Goal: Complete application form

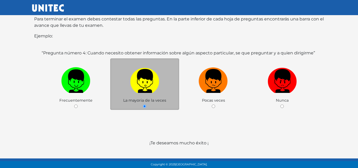
scroll to position [99, 0]
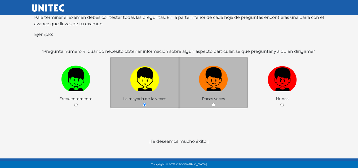
click at [219, 68] on img at bounding box center [213, 78] width 29 height 28
click at [215, 103] on input "radio" at bounding box center [213, 104] width 3 height 3
radio input "true"
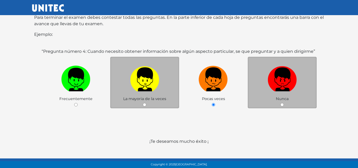
scroll to position [108, 0]
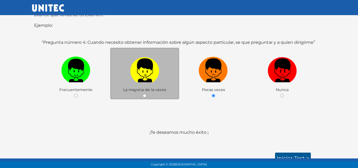
click at [295, 153] on link "Iniciar test >" at bounding box center [293, 158] width 36 height 11
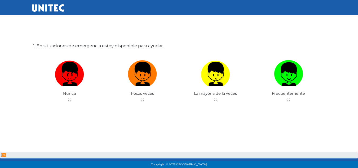
scroll to position [27, 0]
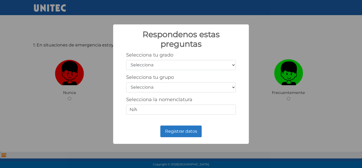
click at [180, 68] on select "Selecciona 1er grado 2do grado 3er grado 4to grado 5to grado 6to grado" at bounding box center [181, 65] width 110 height 10
select select "5"
click at [126, 60] on select "Selecciona 1er grado 2do grado 3er grado 4to grado 5to grado 6to grado" at bounding box center [181, 65] width 110 height 10
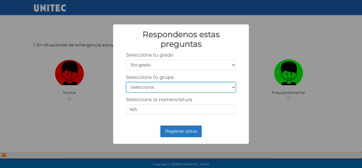
click at [164, 85] on select "Selecciona A B C D E F G H I J K L M N O P Q R S T U V W X Y Z" at bounding box center [181, 87] width 110 height 10
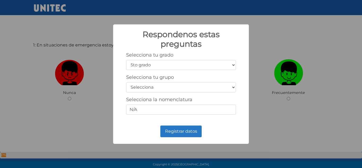
click at [259, 51] on div "Respondenos estas preguntas × Selecciona tu grado Selecciona 1er grado 2do grad…" at bounding box center [181, 84] width 362 height 168
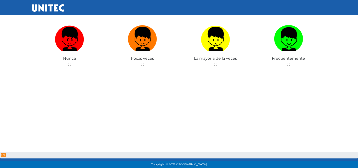
scroll to position [62, 0]
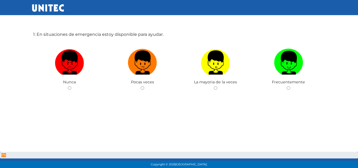
scroll to position [35, 0]
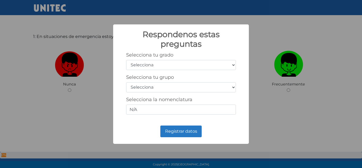
click at [303, 114] on div "Respondenos estas preguntas × Selecciona tu grado Selecciona 1er grado 2do grad…" at bounding box center [181, 84] width 362 height 168
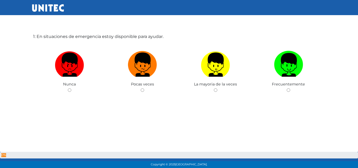
click at [222, 74] on img at bounding box center [215, 63] width 29 height 28
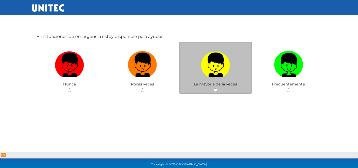
click at [218, 88] on input "radio" at bounding box center [215, 89] width 3 height 3
radio input "true"
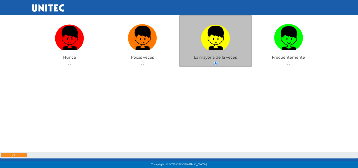
scroll to position [63, 0]
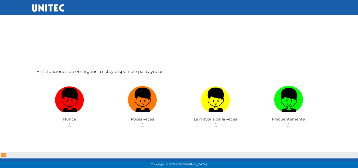
scroll to position [62, 0]
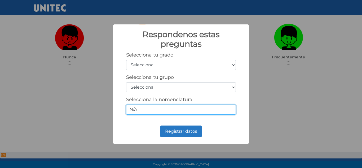
click at [200, 110] on input "N/A" at bounding box center [181, 110] width 110 height 10
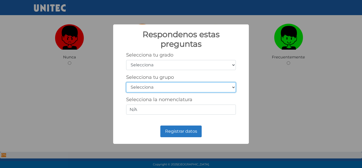
click at [194, 89] on select "Selecciona A B C D E F G H I J K L M N O P Q R S T U V W X Y Z" at bounding box center [181, 87] width 110 height 10
select select "m"
click at [126, 82] on select "Selecciona A B C D E F G H I J K L M N O P Q R S T U V W X Y Z" at bounding box center [181, 87] width 110 height 10
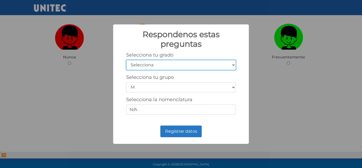
click at [174, 67] on select "Selecciona 1er grado 2do grado 3er grado 4to grado 5to grado 6to grado" at bounding box center [181, 65] width 110 height 10
select select "5"
click at [126, 60] on select "Selecciona 1er grado 2do grado 3er grado 4to grado 5to grado 6to grado" at bounding box center [181, 65] width 110 height 10
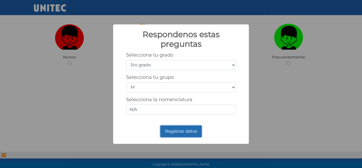
click at [184, 132] on button "Registrar datos" at bounding box center [181, 132] width 41 height 12
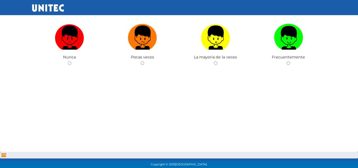
click at [211, 47] on img at bounding box center [215, 36] width 29 height 28
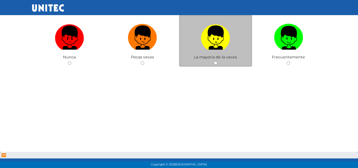
click at [214, 61] on input "radio" at bounding box center [215, 62] width 3 height 3
radio input "true"
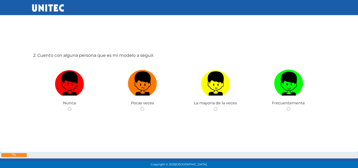
scroll to position [195, 0]
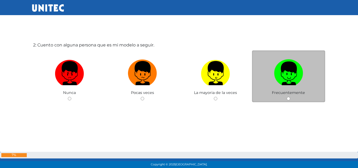
click at [292, 79] on img at bounding box center [288, 71] width 29 height 28
click at [291, 97] on input "radio" at bounding box center [288, 98] width 3 height 3
radio input "true"
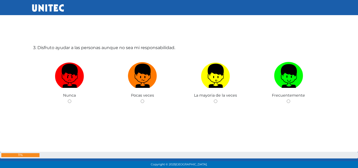
scroll to position [362, 0]
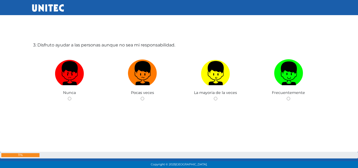
click at [218, 77] on img at bounding box center [215, 71] width 29 height 28
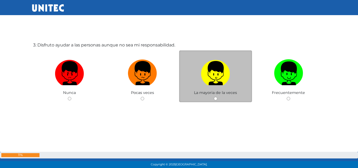
click at [218, 97] on input "radio" at bounding box center [215, 98] width 3 height 3
radio input "true"
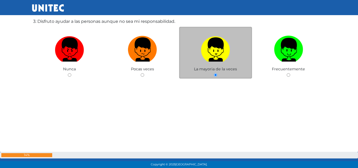
scroll to position [389, 0]
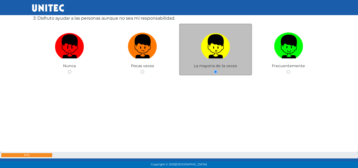
click at [225, 63] on span "La mayoria de la veces" at bounding box center [215, 65] width 43 height 5
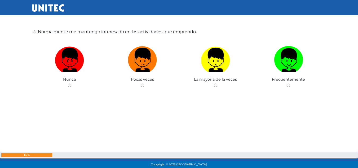
scroll to position [541, 0]
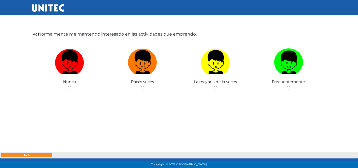
click at [209, 67] on img at bounding box center [215, 60] width 29 height 28
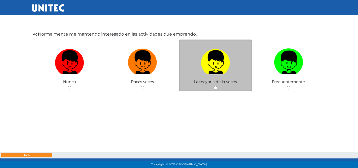
click at [214, 86] on input "radio" at bounding box center [215, 87] width 3 height 3
radio input "true"
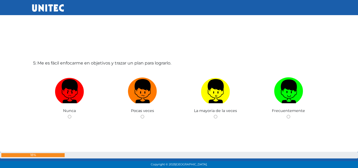
scroll to position [698, 0]
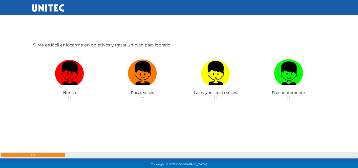
click at [141, 74] on img at bounding box center [142, 71] width 29 height 28
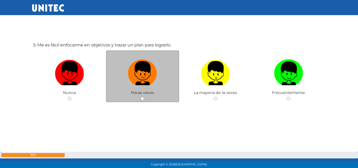
click at [141, 97] on input "radio" at bounding box center [142, 98] width 3 height 3
radio input "true"
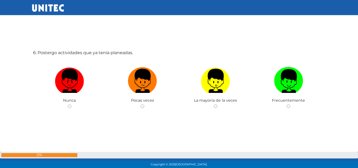
scroll to position [866, 0]
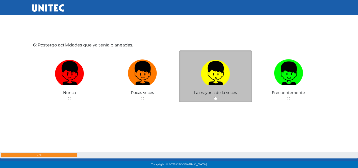
click at [213, 85] on img at bounding box center [215, 71] width 29 height 28
click at [214, 97] on input "radio" at bounding box center [215, 98] width 3 height 3
radio input "true"
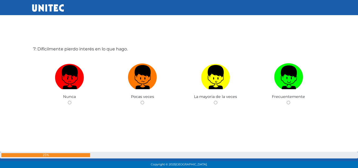
scroll to position [1031, 0]
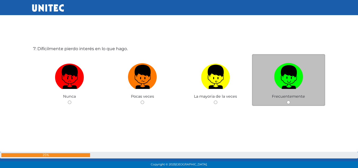
click at [288, 88] on img at bounding box center [288, 75] width 29 height 28
click at [288, 101] on input "radio" at bounding box center [288, 102] width 3 height 3
radio input "true"
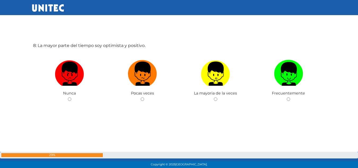
scroll to position [1202, 0]
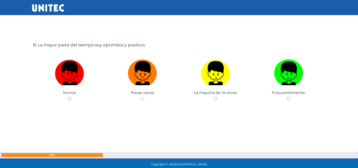
click at [218, 66] on img at bounding box center [215, 71] width 29 height 28
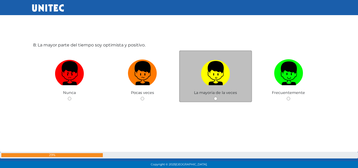
click at [218, 97] on input "radio" at bounding box center [215, 98] width 3 height 3
radio input "true"
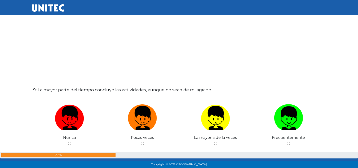
scroll to position [1370, 0]
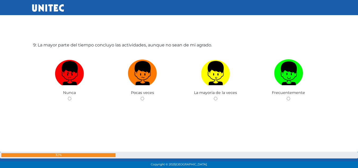
click at [291, 76] on img at bounding box center [288, 71] width 29 height 28
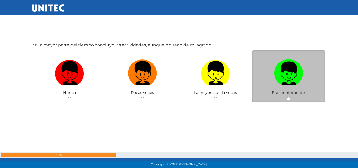
click at [291, 97] on input "radio" at bounding box center [288, 98] width 3 height 3
radio input "true"
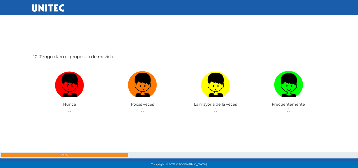
scroll to position [1527, 0]
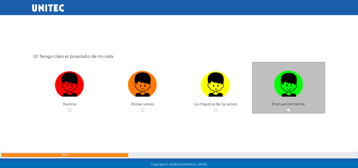
click at [283, 86] on img at bounding box center [288, 83] width 29 height 28
click at [287, 108] on input "radio" at bounding box center [288, 109] width 3 height 3
radio input "true"
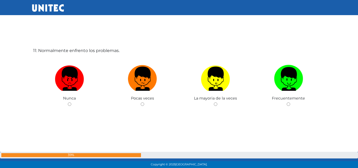
scroll to position [1706, 0]
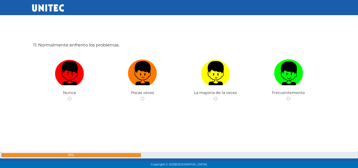
click at [295, 74] on img at bounding box center [288, 71] width 29 height 28
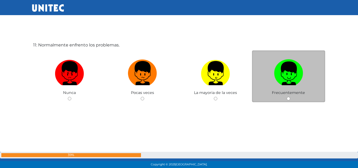
click at [291, 97] on input "radio" at bounding box center [288, 98] width 3 height 3
radio input "true"
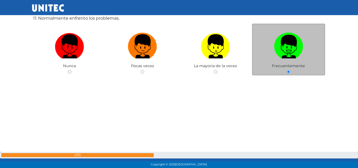
scroll to position [1734, 0]
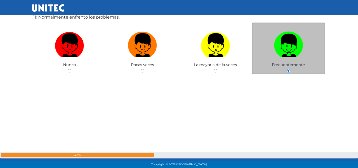
click at [279, 55] on img at bounding box center [288, 43] width 29 height 28
click at [287, 69] on input "radio" at bounding box center [288, 70] width 3 height 3
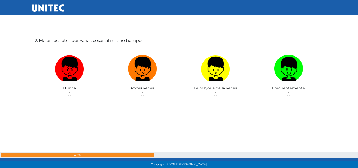
scroll to position [1879, 0]
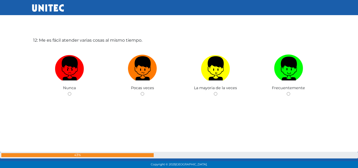
click at [297, 75] on img at bounding box center [288, 67] width 29 height 28
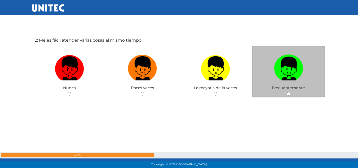
click at [291, 92] on input "radio" at bounding box center [288, 93] width 3 height 3
radio input "true"
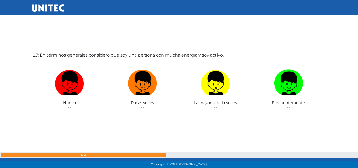
scroll to position [4382, 0]
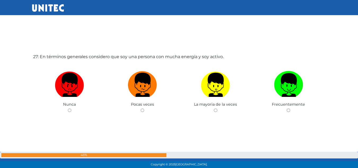
click at [144, 88] on img at bounding box center [142, 83] width 29 height 28
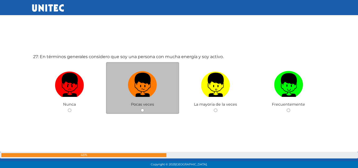
click at [144, 109] on input "radio" at bounding box center [142, 110] width 3 height 3
radio input "true"
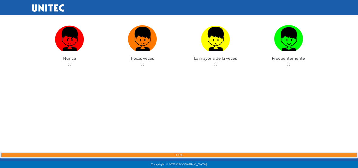
scroll to position [2060, 0]
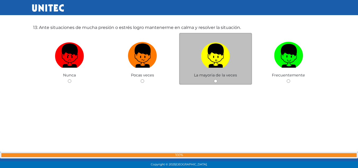
click at [215, 66] on img at bounding box center [215, 54] width 29 height 28
click at [215, 79] on input "radio" at bounding box center [215, 80] width 3 height 3
radio input "true"
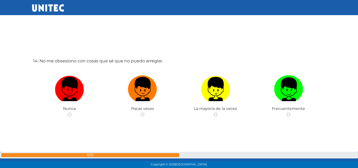
scroll to position [2210, 0]
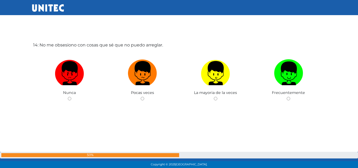
click at [145, 80] on img at bounding box center [142, 71] width 29 height 28
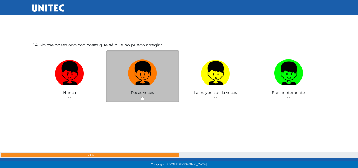
click at [144, 97] on input "radio" at bounding box center [142, 98] width 3 height 3
radio input "true"
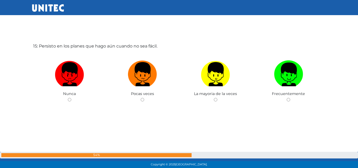
scroll to position [2378, 0]
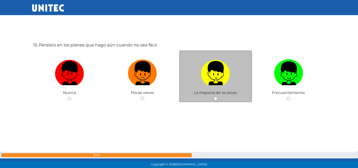
click at [219, 84] on img at bounding box center [215, 71] width 29 height 28
click at [218, 97] on input "radio" at bounding box center [215, 98] width 3 height 3
radio input "true"
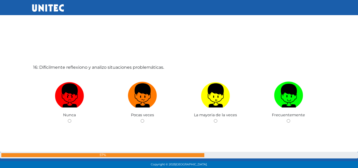
scroll to position [2546, 0]
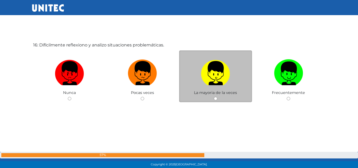
click at [214, 77] on img at bounding box center [215, 71] width 29 height 28
click at [214, 97] on input "radio" at bounding box center [215, 98] width 3 height 3
radio input "true"
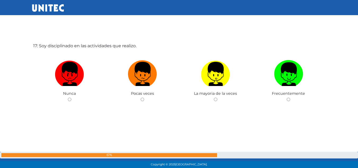
scroll to position [2714, 0]
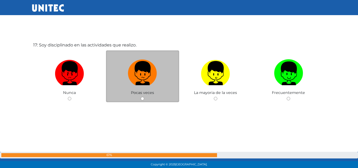
click at [143, 76] on img at bounding box center [142, 71] width 29 height 28
click at [143, 97] on input "radio" at bounding box center [142, 98] width 3 height 3
radio input "true"
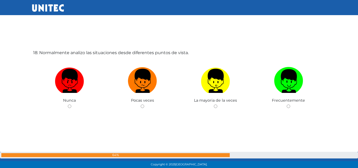
scroll to position [2877, 0]
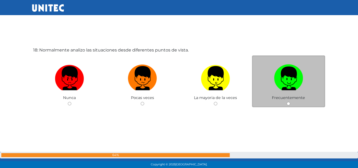
click at [293, 88] on img at bounding box center [288, 76] width 29 height 28
click at [291, 102] on input "radio" at bounding box center [288, 103] width 3 height 3
radio input "true"
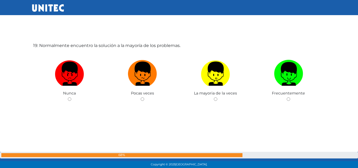
scroll to position [3050, 0]
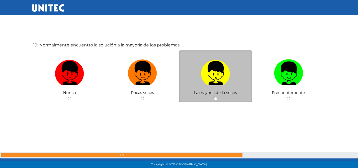
click at [218, 72] on img at bounding box center [215, 71] width 29 height 28
click at [218, 97] on input "radio" at bounding box center [215, 98] width 3 height 3
radio input "true"
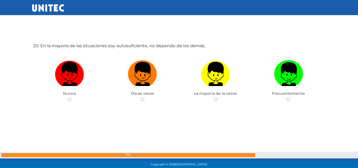
scroll to position [3217, 0]
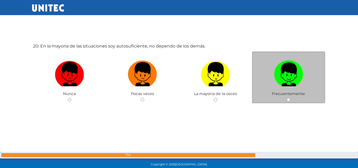
click at [290, 77] on img at bounding box center [288, 72] width 29 height 28
click at [290, 98] on input "radio" at bounding box center [288, 99] width 3 height 3
radio input "true"
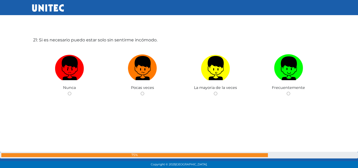
scroll to position [3390, 0]
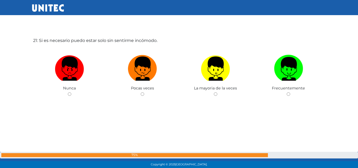
click at [213, 67] on img at bounding box center [215, 67] width 29 height 28
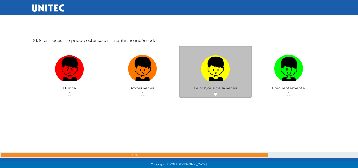
click at [214, 92] on input "radio" at bounding box center [215, 93] width 3 height 3
radio input "true"
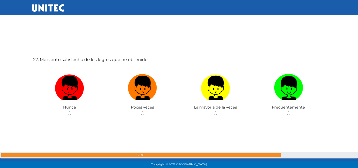
scroll to position [3541, 0]
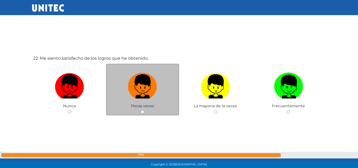
click at [144, 93] on img at bounding box center [142, 85] width 29 height 28
click at [144, 110] on input "radio" at bounding box center [142, 111] width 3 height 3
radio input "true"
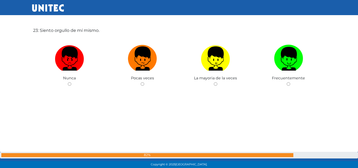
scroll to position [3734, 0]
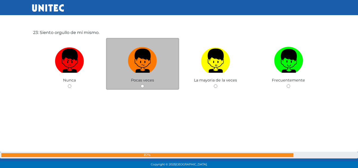
click at [145, 79] on span "Pocas veces" at bounding box center [142, 80] width 23 height 5
click at [165, 73] on label at bounding box center [142, 61] width 73 height 32
click at [144, 84] on input "radio" at bounding box center [142, 85] width 3 height 3
radio input "true"
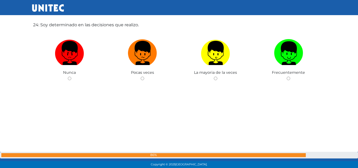
scroll to position [3909, 0]
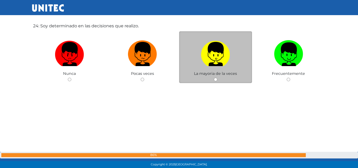
click at [219, 59] on img at bounding box center [215, 52] width 29 height 28
click at [218, 78] on input "radio" at bounding box center [215, 79] width 3 height 3
radio input "true"
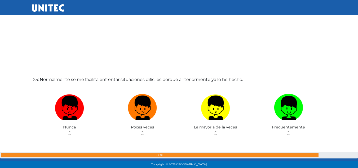
scroll to position [4026, 0]
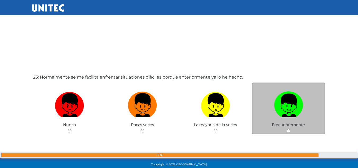
click at [299, 101] on img at bounding box center [288, 103] width 29 height 28
click at [291, 129] on input "radio" at bounding box center [288, 130] width 3 height 3
radio input "true"
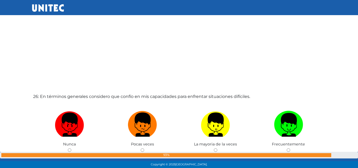
scroll to position [4178, 0]
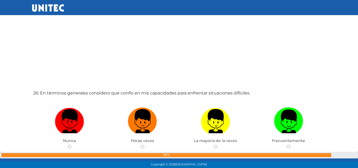
click at [297, 122] on img at bounding box center [288, 119] width 29 height 28
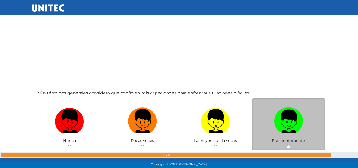
click at [291, 145] on input "radio" at bounding box center [288, 146] width 3 height 3
radio input "true"
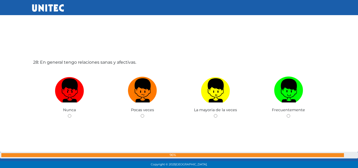
scroll to position [4546, 0]
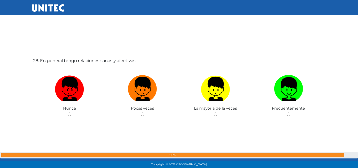
click at [153, 100] on img at bounding box center [142, 87] width 29 height 28
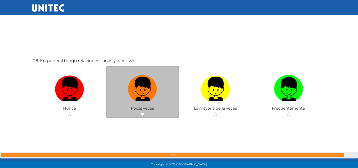
click at [144, 113] on input "radio" at bounding box center [142, 114] width 3 height 3
radio input "true"
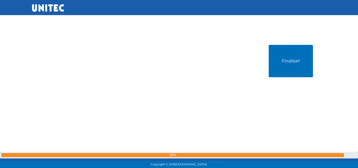
scroll to position [4730, 0]
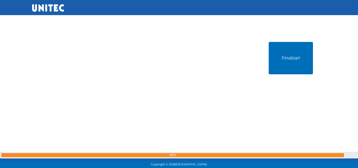
click at [287, 57] on button "Finalizar!" at bounding box center [291, 58] width 44 height 32
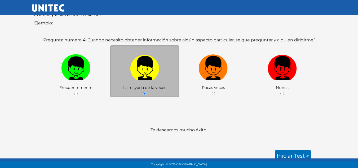
scroll to position [84, 0]
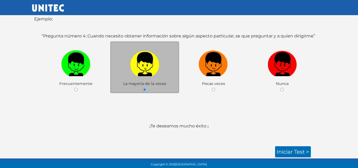
click at [301, 151] on link "Iniciar test >" at bounding box center [293, 151] width 36 height 11
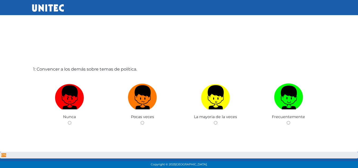
scroll to position [27, 0]
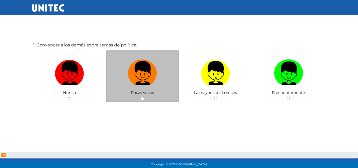
click at [142, 85] on img at bounding box center [142, 71] width 29 height 28
click at [142, 97] on input "radio" at bounding box center [142, 98] width 3 height 3
radio input "true"
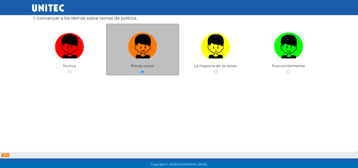
scroll to position [54, 0]
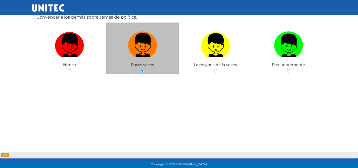
click at [214, 69] on input "radio" at bounding box center [215, 70] width 3 height 3
radio input "true"
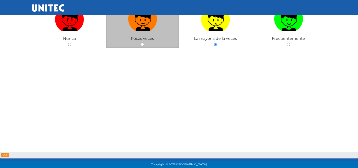
scroll to position [83, 0]
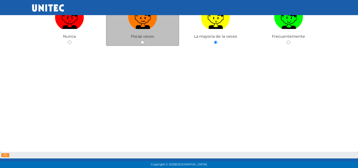
click at [141, 41] on input "radio" at bounding box center [142, 42] width 3 height 3
radio input "true"
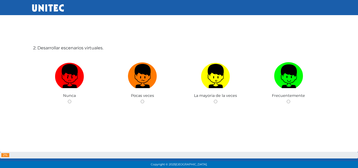
scroll to position [195, 0]
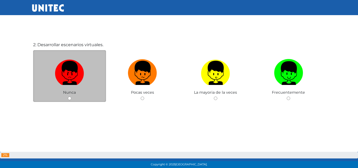
click at [77, 57] on img at bounding box center [69, 71] width 29 height 28
click at [71, 97] on input "radio" at bounding box center [69, 98] width 3 height 3
radio input "true"
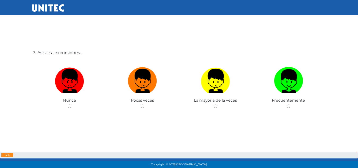
scroll to position [362, 0]
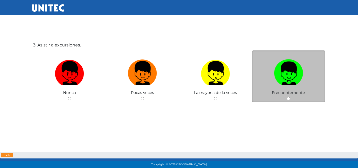
click at [296, 81] on img at bounding box center [288, 71] width 29 height 28
click at [291, 97] on input "radio" at bounding box center [288, 98] width 3 height 3
radio input "true"
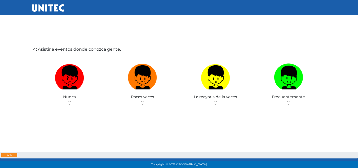
scroll to position [530, 0]
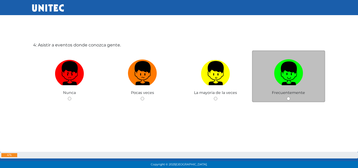
click at [293, 68] on img at bounding box center [288, 71] width 29 height 28
click at [291, 97] on input "radio" at bounding box center [288, 98] width 3 height 3
radio input "true"
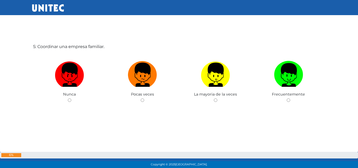
scroll to position [698, 0]
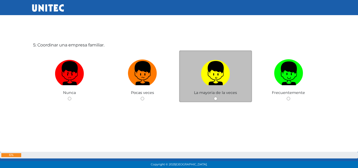
click at [215, 83] on img at bounding box center [215, 71] width 29 height 28
click at [215, 97] on input "radio" at bounding box center [215, 98] width 3 height 3
radio input "true"
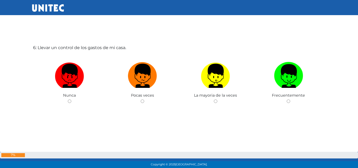
scroll to position [866, 0]
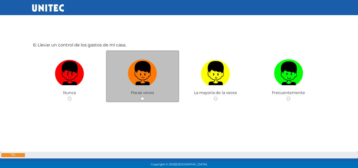
click at [151, 77] on img at bounding box center [142, 71] width 29 height 28
click at [144, 97] on input "radio" at bounding box center [142, 98] width 3 height 3
radio input "true"
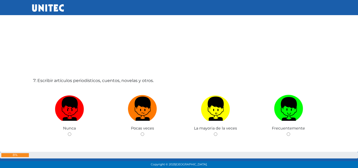
scroll to position [1008, 0]
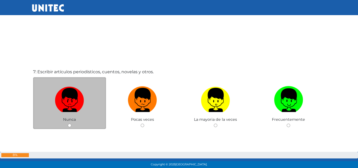
click at [68, 108] on img at bounding box center [69, 98] width 29 height 28
click at [68, 124] on input "radio" at bounding box center [69, 125] width 3 height 3
radio input "true"
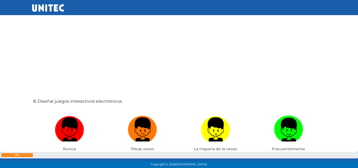
scroll to position [1153, 0]
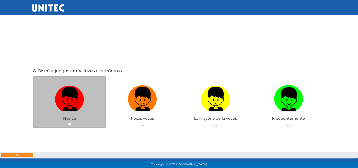
click at [61, 110] on img at bounding box center [69, 97] width 29 height 28
click at [68, 123] on input "radio" at bounding box center [69, 124] width 3 height 3
radio input "true"
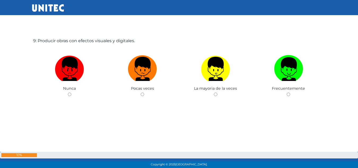
scroll to position [1375, 0]
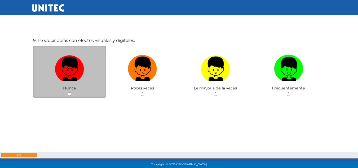
click at [61, 77] on img at bounding box center [69, 67] width 29 height 28
click at [68, 92] on input "radio" at bounding box center [69, 93] width 3 height 3
radio input "true"
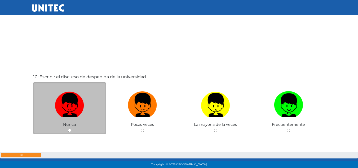
click at [61, 112] on img at bounding box center [69, 103] width 29 height 28
click at [68, 129] on input "radio" at bounding box center [69, 130] width 3 height 3
radio input "true"
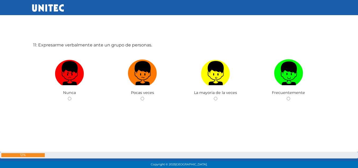
scroll to position [1710, 0]
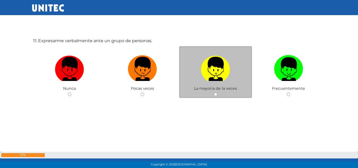
click at [214, 77] on img at bounding box center [215, 67] width 29 height 28
click at [214, 93] on input "radio" at bounding box center [215, 94] width 3 height 3
radio input "true"
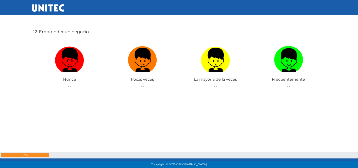
scroll to position [1887, 0]
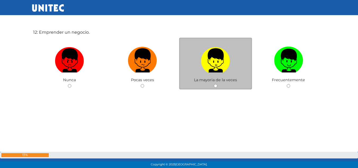
click at [219, 69] on img at bounding box center [215, 59] width 29 height 28
click at [218, 84] on input "radio" at bounding box center [215, 85] width 3 height 3
radio input "true"
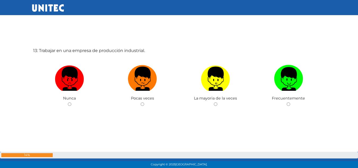
scroll to position [2042, 0]
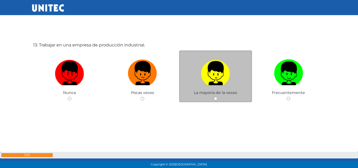
click at [215, 77] on img at bounding box center [215, 71] width 29 height 28
click at [215, 97] on input "radio" at bounding box center [215, 98] width 3 height 3
radio input "true"
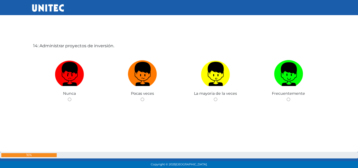
scroll to position [2210, 0]
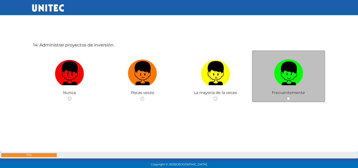
click at [287, 84] on img at bounding box center [288, 71] width 29 height 28
click at [287, 97] on input "radio" at bounding box center [288, 98] width 3 height 3
radio input "true"
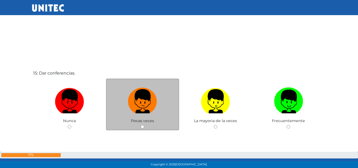
click at [134, 102] on img at bounding box center [142, 99] width 29 height 28
click at [141, 125] on input "radio" at bounding box center [142, 126] width 3 height 3
radio input "true"
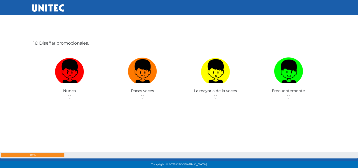
scroll to position [2550, 0]
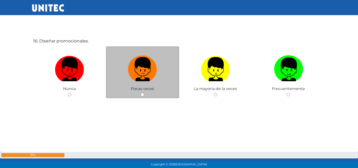
click at [130, 77] on img at bounding box center [142, 67] width 29 height 28
click at [141, 93] on input "radio" at bounding box center [142, 94] width 3 height 3
radio input "true"
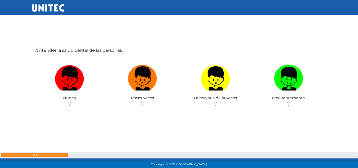
scroll to position [2714, 0]
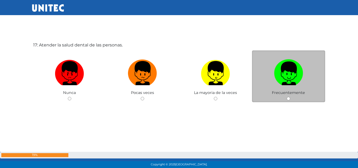
click at [287, 85] on img at bounding box center [288, 71] width 29 height 28
click at [287, 97] on input "radio" at bounding box center [288, 98] width 3 height 3
radio input "true"
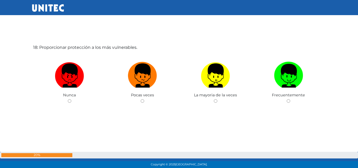
scroll to position [2882, 0]
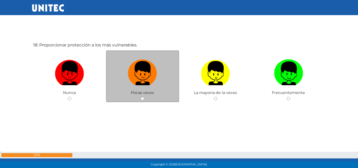
click at [148, 92] on span "Pocas veces" at bounding box center [142, 92] width 23 height 5
click at [133, 84] on img at bounding box center [142, 71] width 29 height 28
click at [141, 97] on input "radio" at bounding box center [142, 98] width 3 height 3
radio input "true"
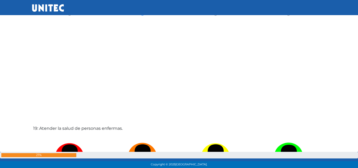
click at [49, 83] on div "19: Atender la salud de personas enfermas. [GEOGRAPHIC_DATA] Pocas veces La may…" at bounding box center [179, 167] width 295 height 168
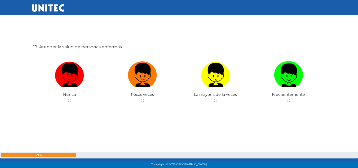
scroll to position [3050, 0]
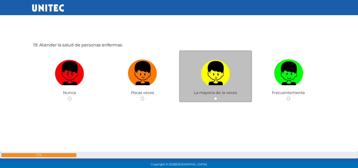
click at [217, 71] on img at bounding box center [215, 71] width 29 height 28
click at [217, 97] on input "radio" at bounding box center [215, 98] width 3 height 3
radio input "true"
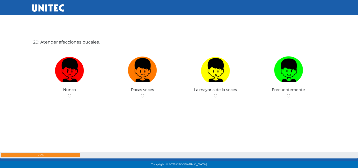
scroll to position [3220, 0]
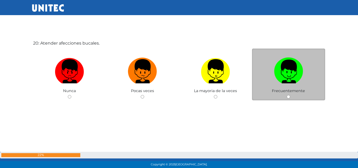
click at [288, 80] on img at bounding box center [288, 69] width 29 height 28
click at [288, 95] on input "radio" at bounding box center [288, 96] width 3 height 3
radio input "true"
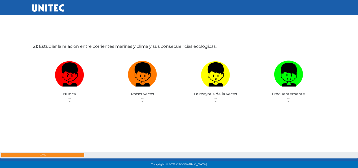
scroll to position [3394, 0]
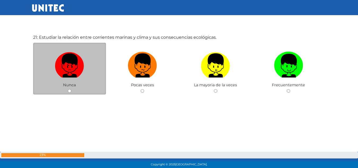
click at [63, 67] on img at bounding box center [69, 64] width 29 height 28
click at [68, 89] on input "radio" at bounding box center [69, 90] width 3 height 3
radio input "true"
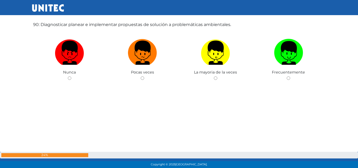
scroll to position [14978, 0]
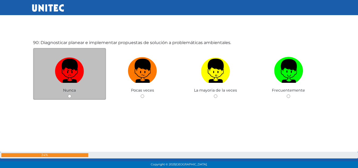
click at [70, 78] on img at bounding box center [69, 69] width 29 height 28
click at [70, 94] on input "radio" at bounding box center [69, 95] width 3 height 3
radio input "true"
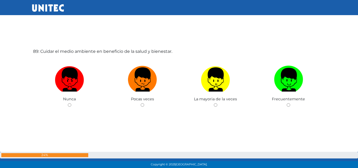
scroll to position [14801, 0]
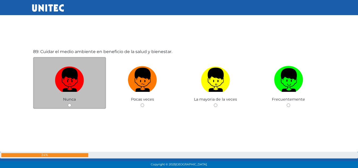
click at [62, 89] on img at bounding box center [69, 78] width 29 height 28
click at [68, 103] on input "radio" at bounding box center [69, 104] width 3 height 3
radio input "true"
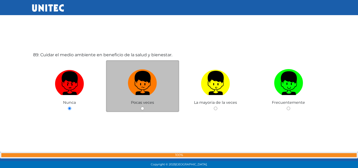
click at [138, 94] on img at bounding box center [142, 81] width 29 height 28
click at [141, 107] on input "radio" at bounding box center [142, 108] width 3 height 3
radio input "true"
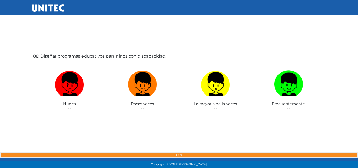
scroll to position [14628, 0]
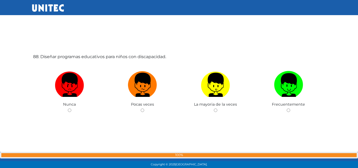
click at [62, 94] on img at bounding box center [69, 83] width 29 height 28
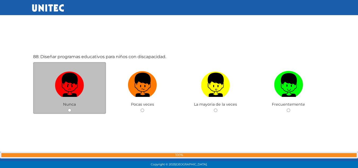
click at [68, 109] on input "radio" at bounding box center [69, 110] width 3 height 3
radio input "true"
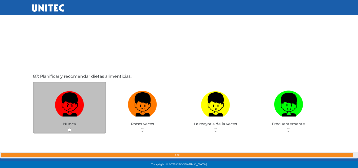
click at [65, 111] on img at bounding box center [69, 103] width 29 height 28
click at [68, 128] on input "radio" at bounding box center [69, 129] width 3 height 3
radio input "true"
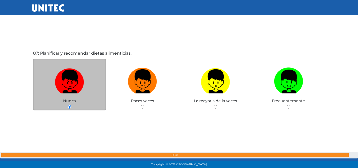
scroll to position [14467, 0]
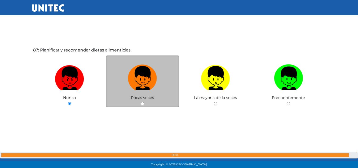
click at [133, 96] on span "Pocas veces" at bounding box center [142, 97] width 23 height 5
click at [147, 107] on div "Pocas veces" at bounding box center [142, 81] width 73 height 52
click at [143, 103] on input "radio" at bounding box center [142, 103] width 3 height 3
radio input "true"
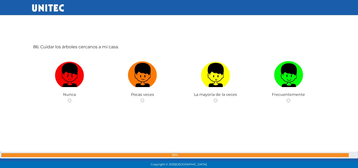
scroll to position [14302, 0]
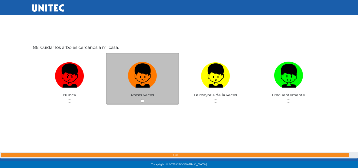
click at [141, 94] on span "Pocas veces" at bounding box center [142, 95] width 23 height 5
click at [144, 101] on input "radio" at bounding box center [142, 100] width 3 height 3
radio input "true"
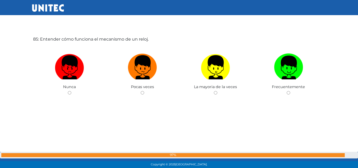
scroll to position [14140, 0]
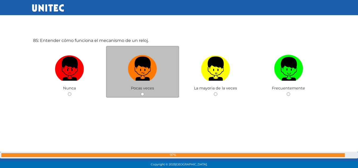
click at [149, 87] on span "Pocas veces" at bounding box center [142, 88] width 23 height 5
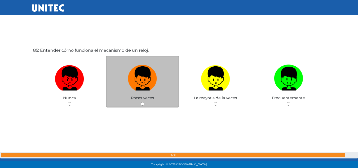
click at [142, 104] on input "radio" at bounding box center [142, 103] width 3 height 3
radio input "true"
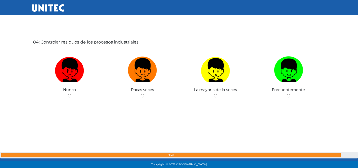
scroll to position [13970, 0]
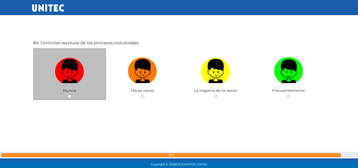
click at [73, 77] on img at bounding box center [69, 69] width 29 height 28
click at [71, 95] on input "radio" at bounding box center [69, 96] width 3 height 3
radio input "true"
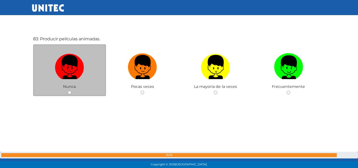
click at [70, 78] on img at bounding box center [69, 65] width 29 height 28
click at [70, 91] on input "radio" at bounding box center [69, 92] width 3 height 3
radio input "true"
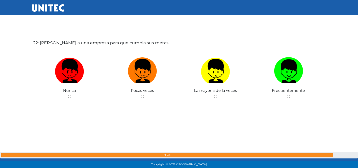
scroll to position [3556, 0]
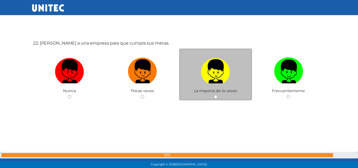
click at [211, 83] on img at bounding box center [215, 69] width 29 height 28
click at [214, 95] on input "radio" at bounding box center [215, 96] width 3 height 3
radio input "true"
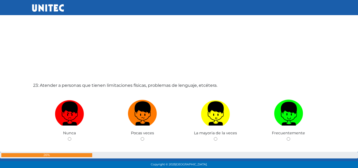
scroll to position [3692, 0]
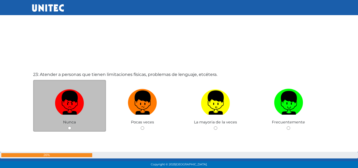
click at [50, 110] on label at bounding box center [69, 103] width 73 height 32
click at [68, 126] on input "radio" at bounding box center [69, 127] width 3 height 3
radio input "true"
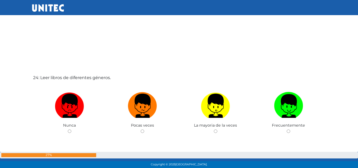
scroll to position [3858, 0]
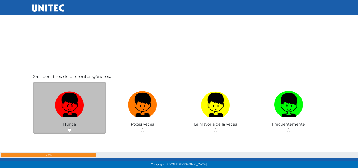
click at [64, 114] on img at bounding box center [69, 103] width 29 height 28
click at [68, 128] on input "radio" at bounding box center [69, 129] width 3 height 3
radio input "true"
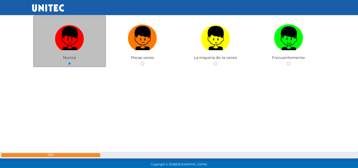
scroll to position [3925, 0]
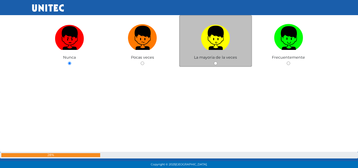
click at [207, 50] on img at bounding box center [215, 36] width 29 height 28
click at [214, 62] on input "radio" at bounding box center [215, 63] width 3 height 3
radio input "true"
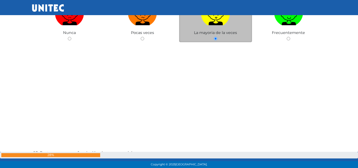
scroll to position [3954, 0]
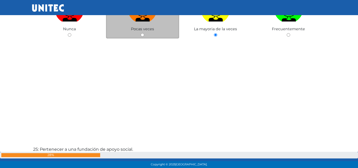
click at [135, 37] on div "Pocas veces" at bounding box center [142, 13] width 73 height 52
click at [137, 31] on span "Pocas veces" at bounding box center [142, 29] width 23 height 5
click at [142, 35] on input "radio" at bounding box center [142, 34] width 3 height 3
radio input "true"
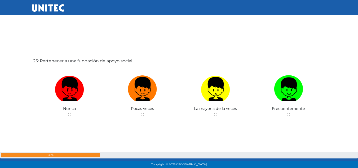
scroll to position [4043, 0]
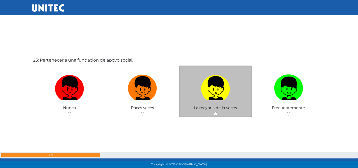
click at [221, 109] on span "La mayoria de la veces" at bounding box center [215, 107] width 43 height 5
click at [216, 115] on input "radio" at bounding box center [215, 113] width 3 height 3
radio input "true"
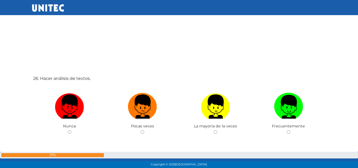
scroll to position [4194, 0]
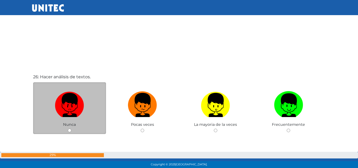
click at [66, 125] on span "Nunca" at bounding box center [69, 124] width 13 height 5
click at [69, 130] on input "radio" at bounding box center [69, 130] width 3 height 3
radio input "true"
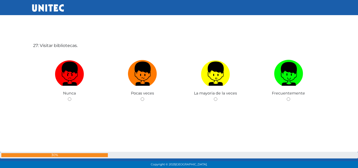
scroll to position [4403, 0]
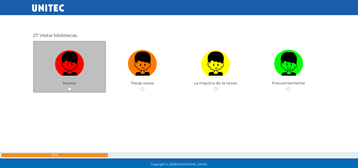
click at [65, 84] on span "Nunca" at bounding box center [69, 83] width 13 height 5
click at [70, 89] on input "radio" at bounding box center [69, 88] width 3 height 3
radio input "true"
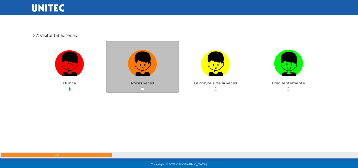
click at [143, 89] on input "radio" at bounding box center [142, 88] width 3 height 3
radio input "true"
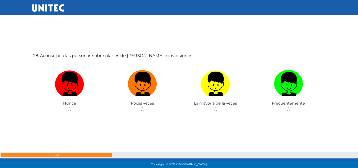
scroll to position [4562, 0]
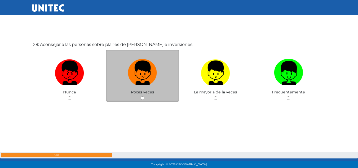
click at [143, 98] on input "radio" at bounding box center [142, 97] width 3 height 3
radio input "true"
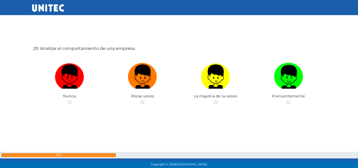
scroll to position [4730, 0]
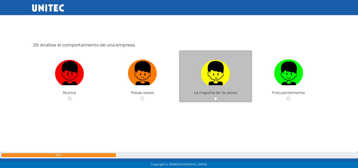
click at [216, 98] on input "radio" at bounding box center [215, 98] width 3 height 3
radio input "true"
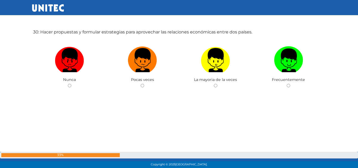
scroll to position [4910, 0]
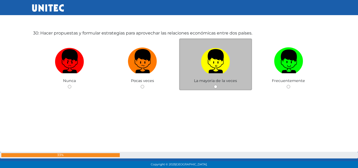
click at [217, 85] on input "radio" at bounding box center [215, 86] width 3 height 3
radio input "true"
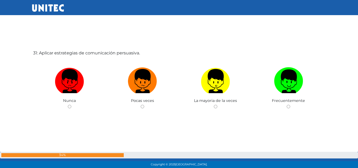
scroll to position [5059, 0]
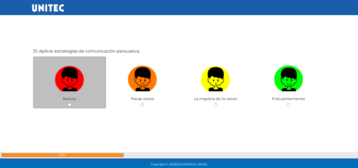
click at [66, 98] on span "Nunca" at bounding box center [69, 98] width 13 height 5
click at [68, 103] on input "radio" at bounding box center [69, 104] width 3 height 3
radio input "true"
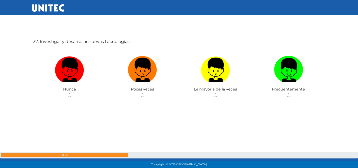
scroll to position [5238, 0]
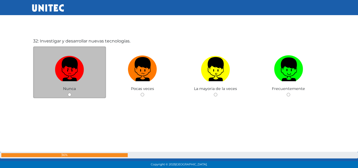
click at [66, 90] on span "Nunca" at bounding box center [69, 88] width 13 height 5
click at [69, 94] on input "radio" at bounding box center [69, 94] width 3 height 3
radio input "true"
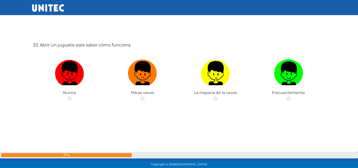
scroll to position [5401, 0]
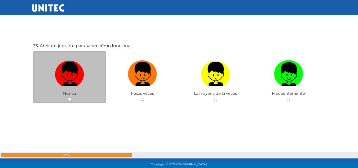
click at [70, 99] on input "radio" at bounding box center [69, 99] width 3 height 3
radio input "true"
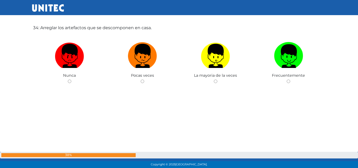
scroll to position [5585, 0]
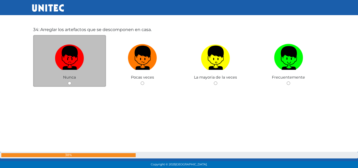
click at [72, 75] on span "Nunca" at bounding box center [69, 77] width 13 height 5
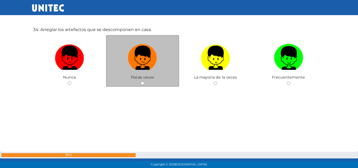
click at [136, 84] on div "Pocas veces" at bounding box center [142, 61] width 73 height 52
click at [149, 79] on span "Pocas veces" at bounding box center [142, 77] width 23 height 5
click at [143, 84] on input "radio" at bounding box center [142, 82] width 3 height 3
radio input "true"
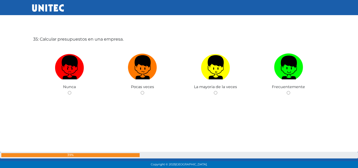
scroll to position [5744, 0]
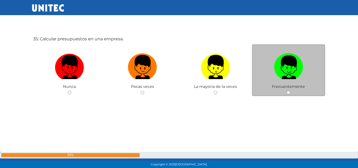
click at [290, 92] on input "radio" at bounding box center [288, 92] width 3 height 3
radio input "true"
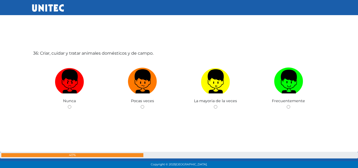
scroll to position [5906, 0]
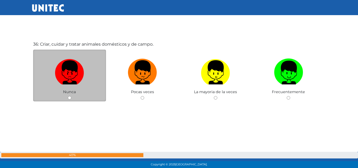
click at [60, 87] on label at bounding box center [69, 72] width 73 height 32
click at [68, 96] on input "radio" at bounding box center [69, 97] width 3 height 3
radio input "true"
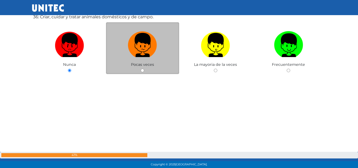
click at [141, 69] on input "radio" at bounding box center [142, 70] width 3 height 3
radio input "true"
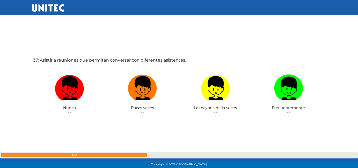
scroll to position [6059, 0]
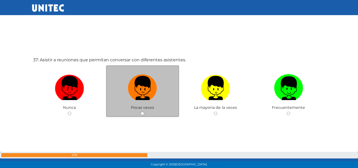
click at [143, 113] on input "radio" at bounding box center [142, 113] width 3 height 3
radio input "true"
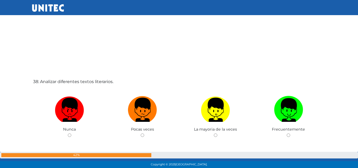
scroll to position [6217, 0]
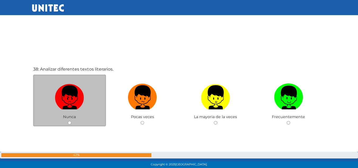
click at [66, 118] on span "Nunca" at bounding box center [69, 116] width 13 height 5
click at [61, 113] on label at bounding box center [69, 97] width 73 height 32
click at [68, 121] on input "radio" at bounding box center [69, 122] width 3 height 3
radio input "true"
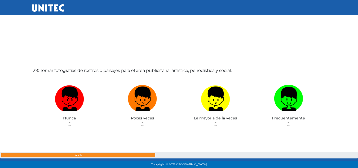
scroll to position [6388, 0]
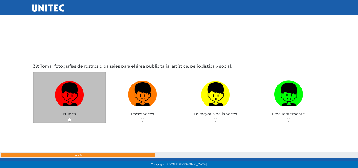
click at [69, 113] on span "Nunca" at bounding box center [69, 113] width 13 height 5
click at [65, 111] on span "Nunca" at bounding box center [69, 113] width 13 height 5
click at [69, 120] on input "radio" at bounding box center [69, 119] width 3 height 3
radio input "true"
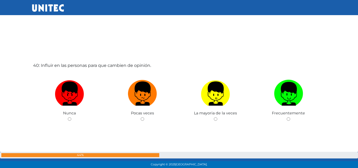
scroll to position [6561, 0]
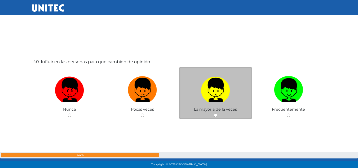
click at [210, 110] on span "La mayoria de la veces" at bounding box center [215, 109] width 43 height 5
click at [217, 114] on input "radio" at bounding box center [215, 115] width 3 height 3
radio input "true"
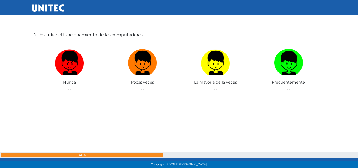
scroll to position [6760, 0]
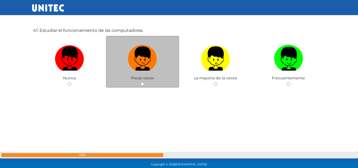
click at [134, 80] on span "Pocas veces" at bounding box center [142, 78] width 23 height 5
click at [136, 79] on span "Pocas veces" at bounding box center [142, 78] width 23 height 5
click at [139, 78] on span "Pocas veces" at bounding box center [142, 78] width 23 height 5
click at [144, 82] on input "radio" at bounding box center [142, 83] width 3 height 3
radio input "true"
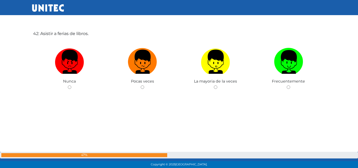
scroll to position [6925, 0]
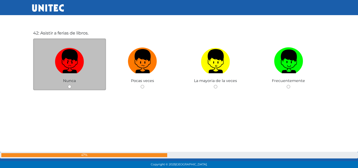
click at [70, 87] on input "radio" at bounding box center [69, 86] width 3 height 3
radio input "true"
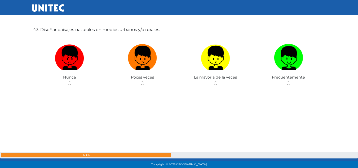
scroll to position [7096, 0]
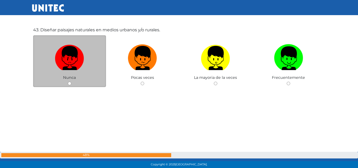
click at [68, 83] on input "radio" at bounding box center [69, 83] width 3 height 3
radio input "true"
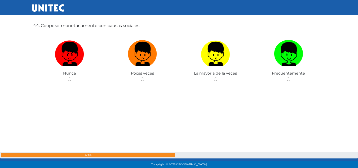
scroll to position [7268, 0]
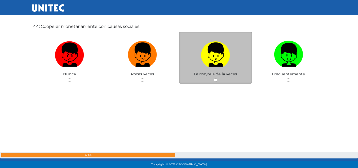
click at [211, 72] on span "La mayoria de la veces" at bounding box center [215, 74] width 43 height 5
click at [216, 81] on input "radio" at bounding box center [215, 79] width 3 height 3
radio input "true"
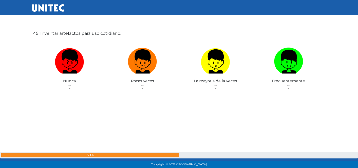
scroll to position [7428, 0]
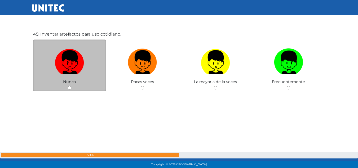
click at [70, 88] on input "radio" at bounding box center [69, 87] width 3 height 3
radio input "true"
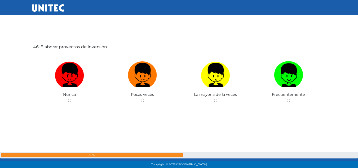
scroll to position [7585, 0]
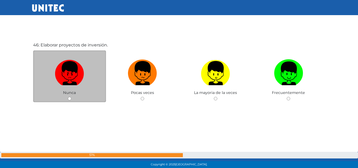
click at [69, 98] on input "radio" at bounding box center [69, 98] width 3 height 3
radio input "true"
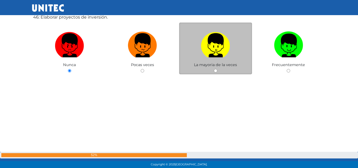
click at [214, 55] on img at bounding box center [215, 43] width 29 height 28
click at [214, 69] on input "radio" at bounding box center [215, 70] width 3 height 3
radio input "true"
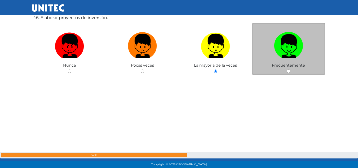
click at [283, 66] on span "Frecuentemente" at bounding box center [288, 65] width 33 height 5
click at [289, 71] on input "radio" at bounding box center [288, 71] width 3 height 3
radio input "true"
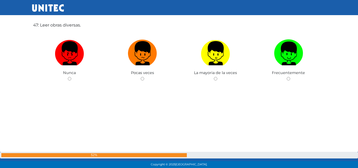
scroll to position [7771, 0]
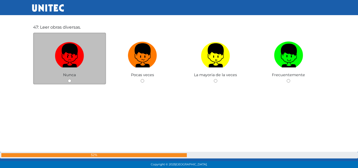
click at [64, 77] on span "Nunca" at bounding box center [69, 74] width 13 height 5
click at [70, 81] on input "radio" at bounding box center [69, 80] width 3 height 3
radio input "true"
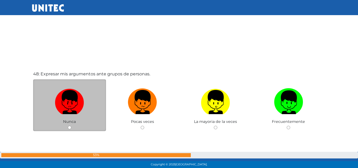
click at [68, 113] on img at bounding box center [69, 100] width 29 height 28
click at [68, 126] on input "radio" at bounding box center [69, 127] width 3 height 3
radio input "true"
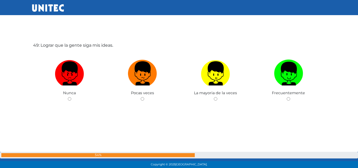
scroll to position [8089, 0]
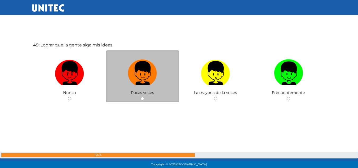
click at [142, 98] on input "radio" at bounding box center [142, 98] width 3 height 3
radio input "true"
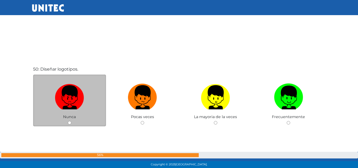
click at [69, 123] on input "radio" at bounding box center [69, 122] width 3 height 3
radio input "true"
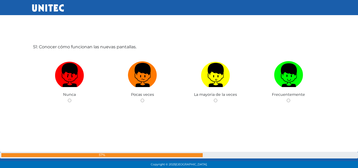
scroll to position [8423, 0]
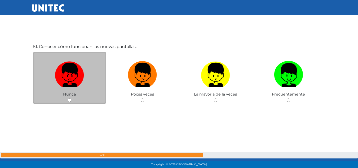
click at [65, 95] on span "Nunca" at bounding box center [69, 94] width 13 height 5
click at [69, 99] on input "radio" at bounding box center [69, 99] width 3 height 3
radio input "true"
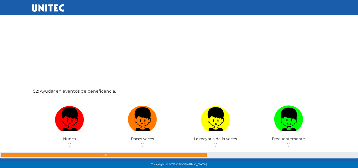
scroll to position [8593, 0]
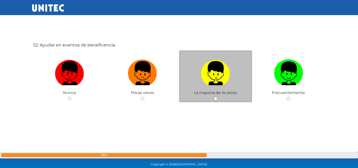
click at [219, 94] on span "La mayoria de la veces" at bounding box center [215, 92] width 43 height 5
click at [216, 100] on input "radio" at bounding box center [215, 98] width 3 height 3
radio input "true"
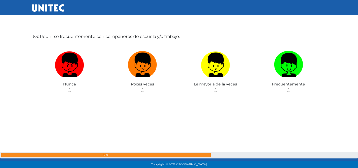
scroll to position [8770, 0]
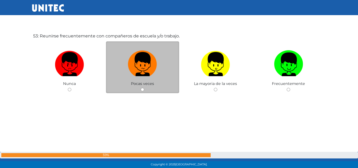
click at [141, 89] on input "radio" at bounding box center [142, 89] width 3 height 3
radio input "true"
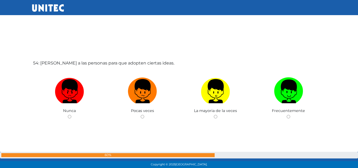
scroll to position [8913, 0]
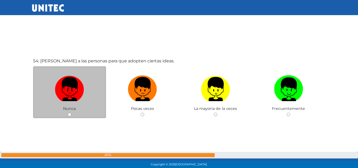
click at [66, 110] on span "Nunca" at bounding box center [69, 108] width 13 height 5
click at [71, 110] on span "Nunca" at bounding box center [69, 108] width 13 height 5
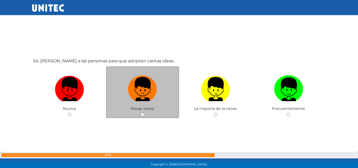
click at [137, 109] on span "Pocas veces" at bounding box center [142, 108] width 23 height 5
click at [142, 115] on input "radio" at bounding box center [142, 114] width 3 height 3
radio input "true"
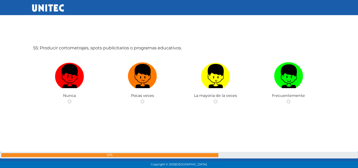
scroll to position [9098, 0]
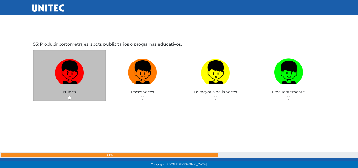
click at [70, 91] on span "Nunca" at bounding box center [69, 91] width 13 height 5
click at [64, 90] on span "Nunca" at bounding box center [69, 91] width 13 height 5
click at [69, 93] on span "Nunca" at bounding box center [69, 91] width 13 height 5
click at [71, 98] on input "radio" at bounding box center [69, 97] width 3 height 3
radio input "true"
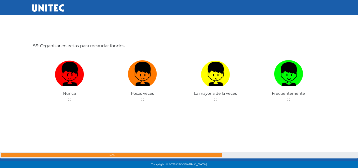
scroll to position [9265, 0]
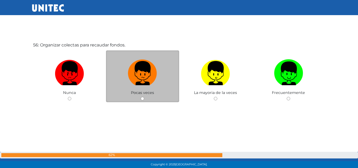
click at [143, 98] on input "radio" at bounding box center [142, 98] width 3 height 3
radio input "true"
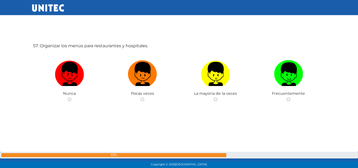
scroll to position [9433, 0]
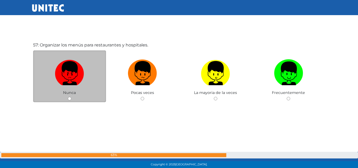
click at [70, 98] on input "radio" at bounding box center [69, 98] width 3 height 3
radio input "true"
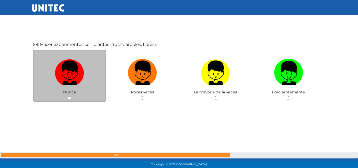
click at [68, 98] on input "radio" at bounding box center [69, 97] width 3 height 3
radio input "true"
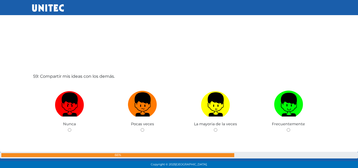
scroll to position [9746, 0]
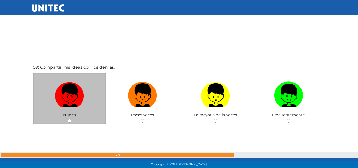
click at [68, 120] on input "radio" at bounding box center [69, 120] width 3 height 3
radio input "true"
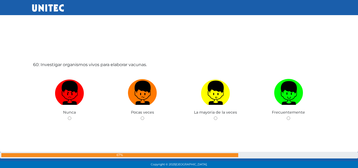
scroll to position [9919, 0]
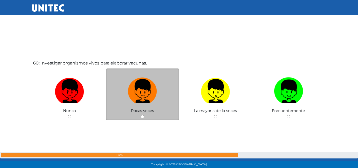
click at [143, 116] on input "radio" at bounding box center [142, 116] width 3 height 3
radio input "true"
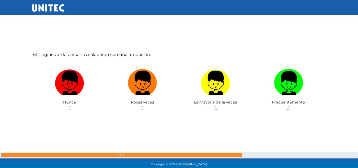
scroll to position [10096, 0]
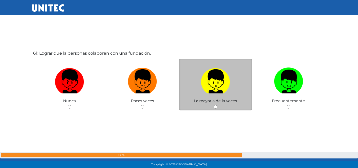
click at [215, 107] on input "radio" at bounding box center [215, 106] width 3 height 3
radio input "true"
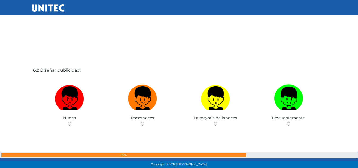
scroll to position [10249, 0]
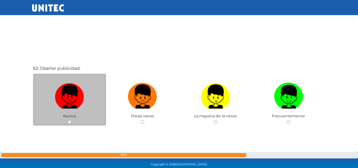
click at [67, 116] on span "Nunca" at bounding box center [69, 116] width 13 height 5
click at [70, 123] on input "radio" at bounding box center [69, 121] width 3 height 3
radio input "true"
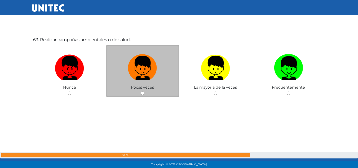
click at [142, 93] on input "radio" at bounding box center [142, 93] width 3 height 3
radio input "true"
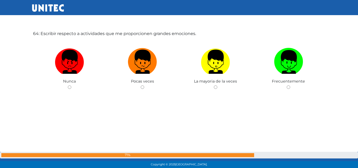
scroll to position [10615, 0]
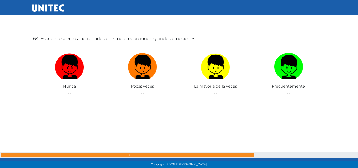
click at [132, 103] on div "64: Escribir respecto a actividades que me proporcionen grandes emociones. [GEO…" at bounding box center [179, 78] width 295 height 168
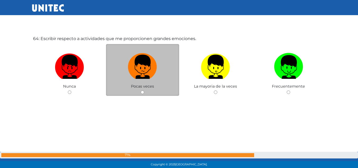
click at [144, 91] on input "radio" at bounding box center [142, 91] width 3 height 3
radio input "true"
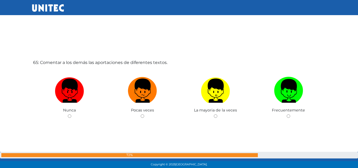
scroll to position [10760, 0]
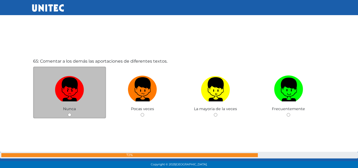
click at [64, 109] on span "Nunca" at bounding box center [69, 108] width 13 height 5
click at [68, 113] on input "radio" at bounding box center [69, 114] width 3 height 3
radio input "true"
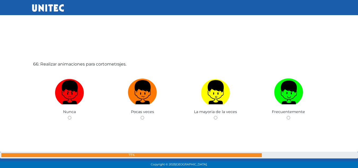
scroll to position [10928, 0]
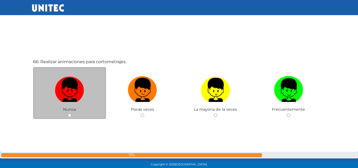
click at [70, 107] on span "Nunca" at bounding box center [69, 109] width 13 height 5
click at [68, 115] on input "radio" at bounding box center [69, 115] width 3 height 3
radio input "true"
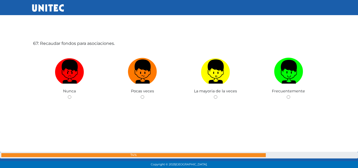
scroll to position [11115, 0]
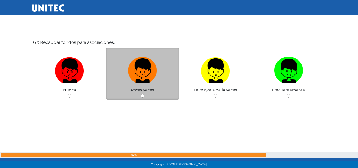
click at [143, 96] on input "radio" at bounding box center [142, 95] width 3 height 3
radio input "true"
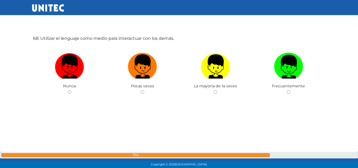
scroll to position [11290, 0]
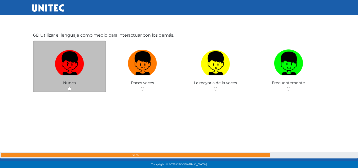
click at [73, 83] on span "Nunca" at bounding box center [69, 82] width 13 height 5
click at [69, 89] on input "radio" at bounding box center [69, 88] width 3 height 3
radio input "true"
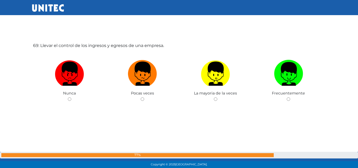
scroll to position [11448, 0]
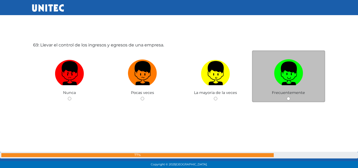
click at [289, 98] on input "radio" at bounding box center [288, 98] width 3 height 3
radio input "true"
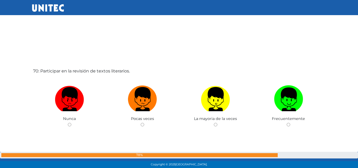
scroll to position [11592, 0]
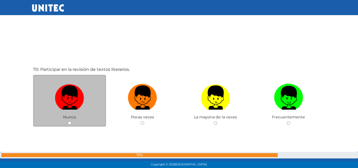
click at [67, 117] on span "Nunca" at bounding box center [69, 117] width 13 height 5
click at [70, 123] on input "radio" at bounding box center [69, 122] width 3 height 3
radio input "true"
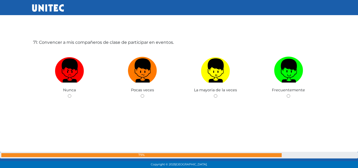
scroll to position [11788, 0]
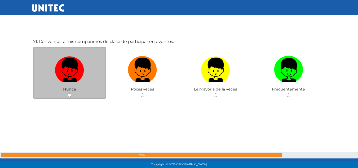
click at [70, 96] on input "radio" at bounding box center [69, 94] width 3 height 3
radio input "true"
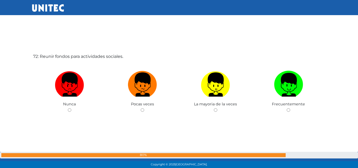
scroll to position [11941, 0]
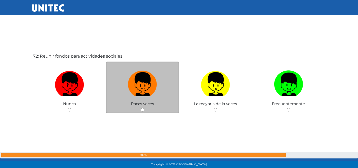
click at [143, 104] on span "Pocas veces" at bounding box center [142, 103] width 23 height 5
click at [142, 110] on input "radio" at bounding box center [142, 109] width 3 height 3
radio input "true"
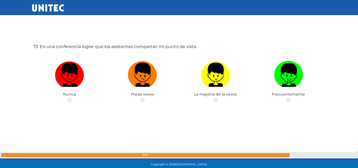
scroll to position [12121, 0]
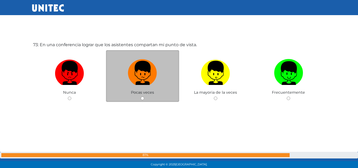
click at [143, 100] on input "radio" at bounding box center [142, 98] width 3 height 3
radio input "true"
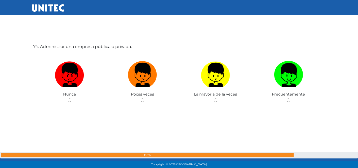
scroll to position [12288, 0]
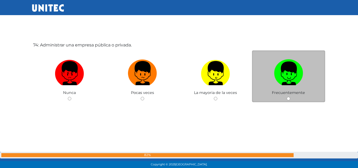
click at [289, 98] on input "radio" at bounding box center [288, 98] width 3 height 3
radio input "true"
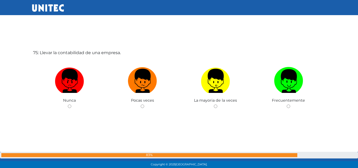
scroll to position [12456, 0]
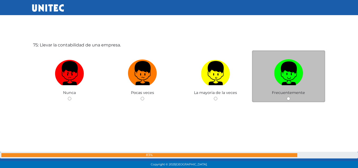
click at [299, 90] on span "Frecuentemente" at bounding box center [288, 92] width 33 height 5
click at [287, 95] on span "Frecuentemente" at bounding box center [288, 92] width 33 height 5
click at [290, 98] on input "radio" at bounding box center [288, 98] width 3 height 3
radio input "true"
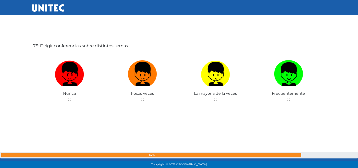
scroll to position [12624, 0]
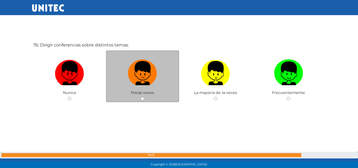
click at [143, 93] on span "Pocas veces" at bounding box center [142, 92] width 23 height 5
click at [142, 97] on input "radio" at bounding box center [142, 98] width 3 height 3
radio input "true"
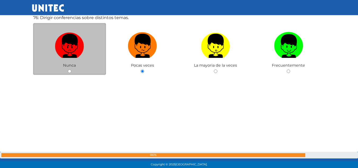
click at [70, 71] on input "radio" at bounding box center [69, 71] width 3 height 3
radio input "true"
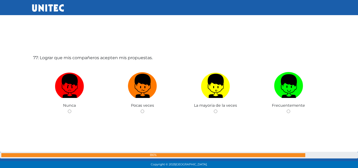
scroll to position [12781, 0]
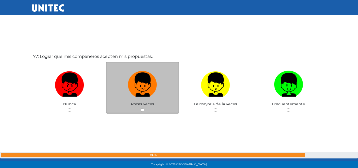
click at [142, 110] on input "radio" at bounding box center [142, 109] width 3 height 3
radio input "true"
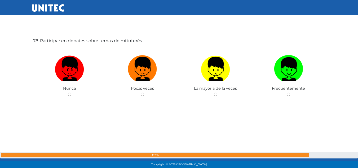
scroll to position [12965, 0]
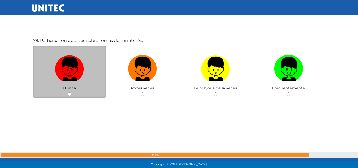
click at [71, 94] on input "radio" at bounding box center [69, 93] width 3 height 3
radio input "true"
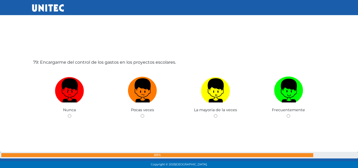
scroll to position [13114, 0]
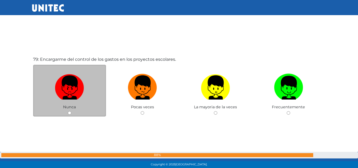
click at [69, 113] on input "radio" at bounding box center [69, 112] width 3 height 3
radio input "true"
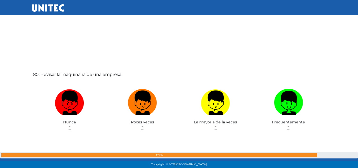
scroll to position [13277, 0]
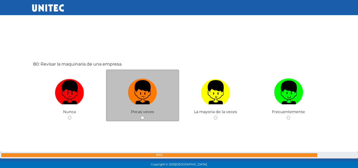
click at [142, 118] on input "radio" at bounding box center [142, 117] width 3 height 3
radio input "true"
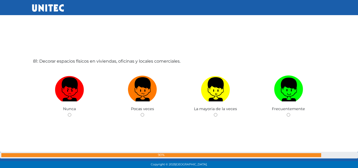
scroll to position [13449, 0]
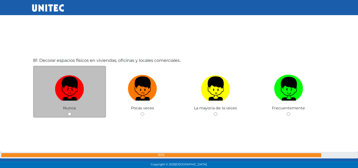
click at [67, 108] on span "Nunca" at bounding box center [69, 108] width 13 height 5
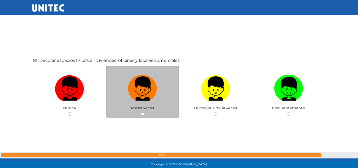
click at [141, 114] on input "radio" at bounding box center [142, 113] width 3 height 3
radio input "true"
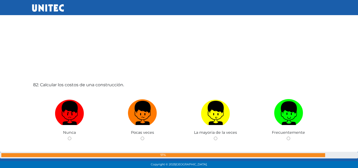
scroll to position [13595, 0]
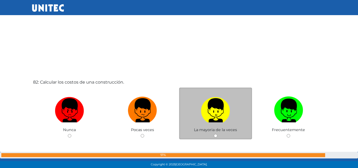
click at [214, 136] on input "radio" at bounding box center [215, 135] width 3 height 3
radio input "true"
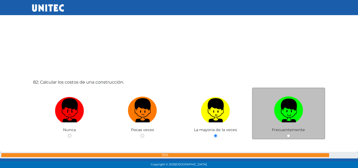
click at [288, 136] on input "radio" at bounding box center [288, 135] width 3 height 3
radio input "true"
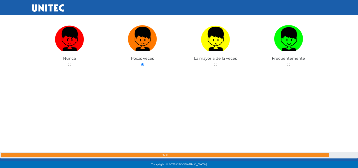
scroll to position [14833, 0]
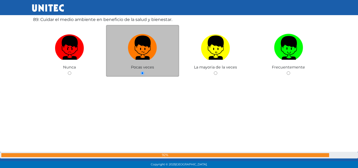
click at [143, 74] on input "radio" at bounding box center [142, 72] width 3 height 3
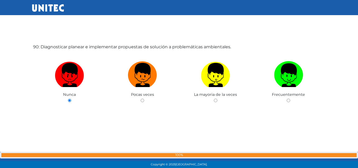
scroll to position [14976, 0]
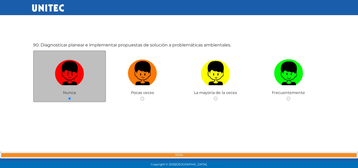
click at [70, 98] on input "radio" at bounding box center [69, 98] width 3 height 3
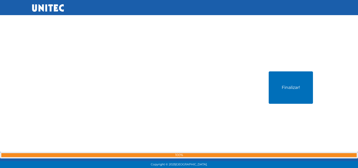
scroll to position [15118, 0]
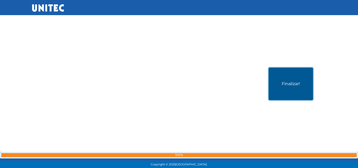
click at [291, 85] on button "Finalizar!" at bounding box center [291, 84] width 44 height 32
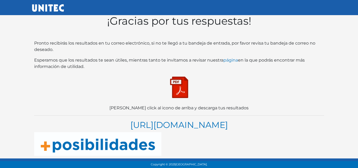
scroll to position [3, 0]
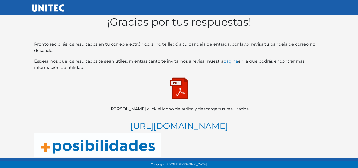
click at [183, 94] on img at bounding box center [179, 88] width 27 height 27
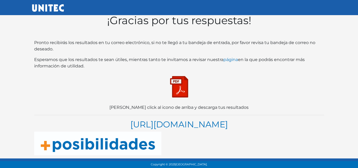
scroll to position [0, 0]
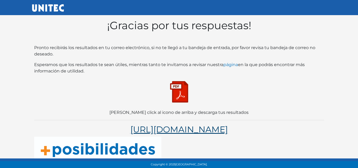
click at [214, 132] on link "https://blogs.unitec.mx/vida-universitaria/como-elegir-carrera-en-5-pasos" at bounding box center [180, 129] width 98 height 10
